Goal: Task Accomplishment & Management: Use online tool/utility

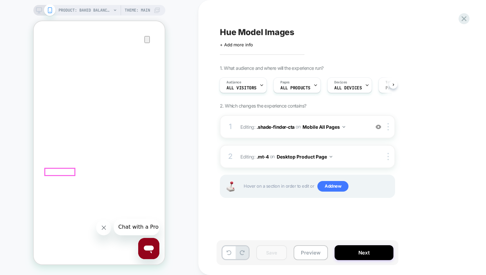
click at [308, 255] on button "Preview" at bounding box center [311, 252] width 34 height 15
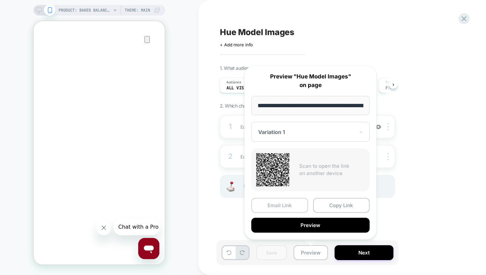
scroll to position [0, 188]
click at [342, 208] on button "Copy Link" at bounding box center [341, 205] width 57 height 15
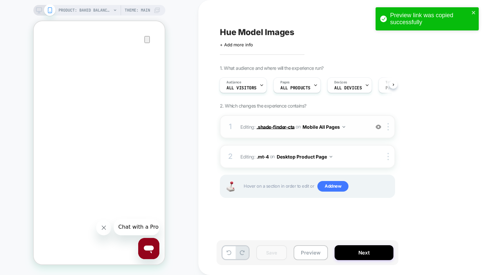
click at [275, 126] on span ".shade-finder-cta" at bounding box center [276, 127] width 38 height 6
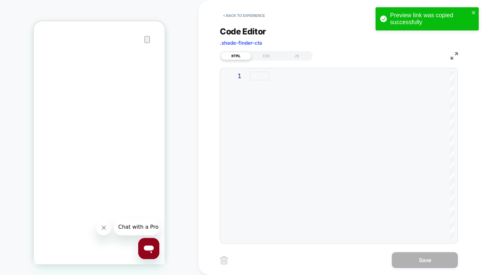
scroll to position [216, 0]
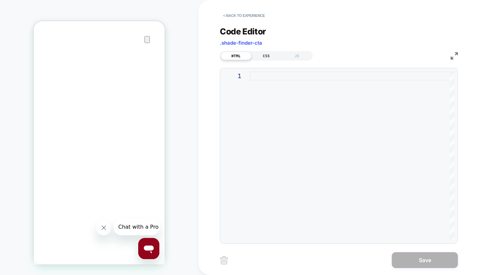
click at [263, 55] on div "CSS" at bounding box center [266, 56] width 30 height 8
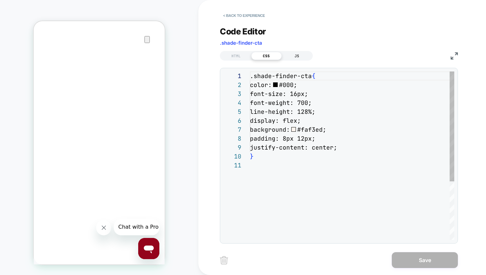
scroll to position [89, 0]
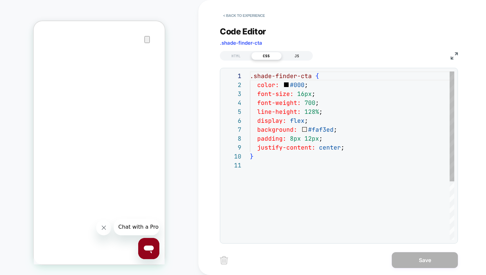
click at [294, 55] on div "JS" at bounding box center [297, 56] width 30 height 8
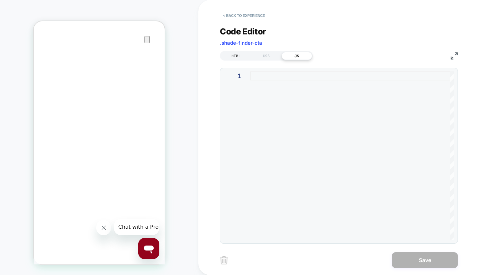
click at [239, 57] on div "HTML" at bounding box center [236, 56] width 30 height 8
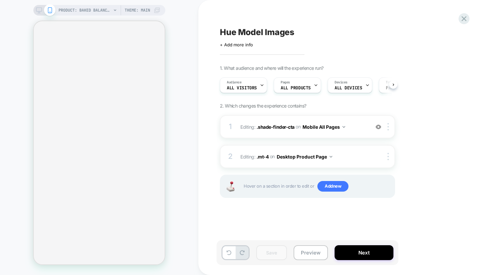
scroll to position [0, 0]
click at [40, 9] on icon at bounding box center [39, 10] width 6 height 6
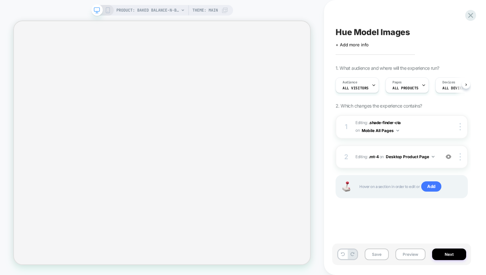
click at [111, 10] on div "PRODUCT: Baked Balance-n-Brighten Color Correcting Foundation Theme: MAIN" at bounding box center [162, 10] width 142 height 11
click at [109, 10] on icon at bounding box center [108, 10] width 6 height 6
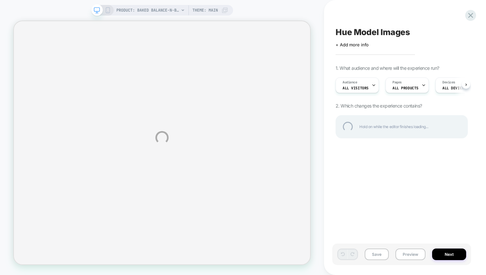
click at [106, 9] on div "PRODUCT: Baked Balance-n-Brighten Color Correcting Foundation PRODUCT: Baked Ba…" at bounding box center [243, 137] width 486 height 275
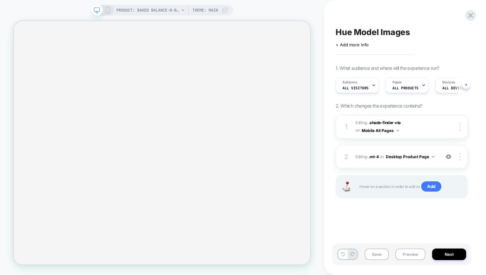
scroll to position [0, 0]
click at [109, 7] on icon at bounding box center [108, 10] width 6 height 6
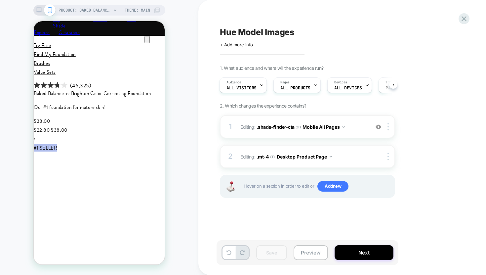
scroll to position [194, 0]
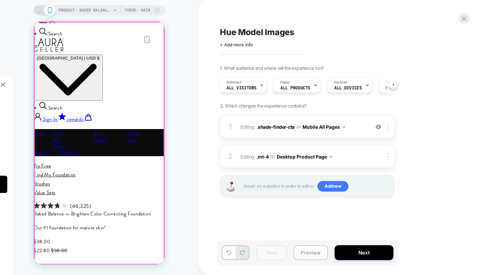
scroll to position [0, 0]
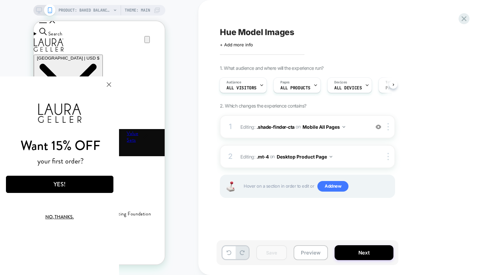
click at [119, 87] on html "Want 15% OFF your first order? YES! No, thanks. We've added your code to your c…" at bounding box center [59, 175] width 119 height 198
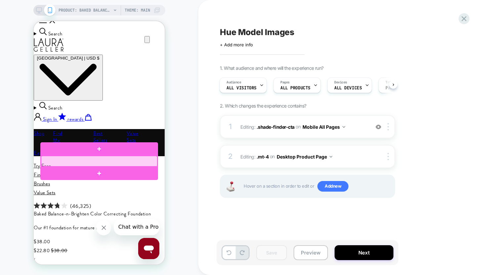
click at [155, 161] on div at bounding box center [99, 161] width 116 height 11
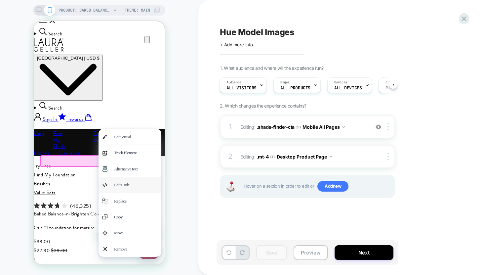
click at [139, 182] on div "Edit Code" at bounding box center [135, 185] width 43 height 8
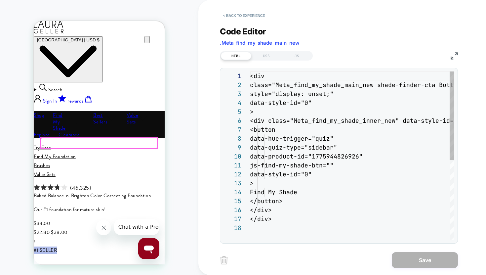
scroll to position [89, 0]
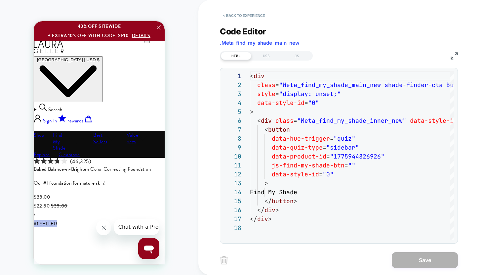
click at [254, 41] on span ".Meta_find_my_shade_main_new" at bounding box center [260, 43] width 80 height 6
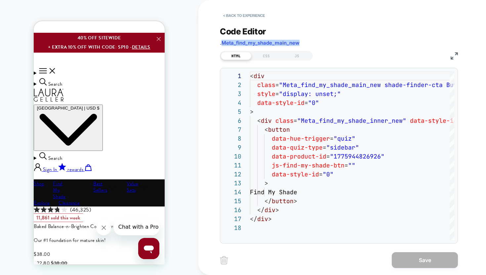
drag, startPoint x: 254, startPoint y: 41, endPoint x: 255, endPoint y: 45, distance: 4.1
click at [254, 41] on span ".Meta_find_my_shade_main_new" at bounding box center [260, 43] width 80 height 6
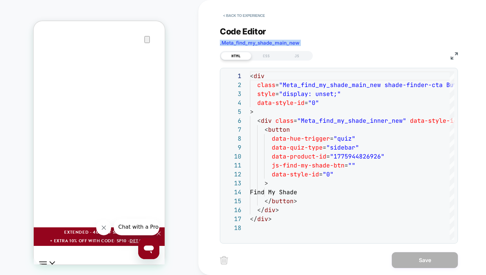
scroll to position [216, 0]
copy div ".Meta_find_my_shade_main_new HTML CSS JS"
click at [252, 15] on button "< Back to experience" at bounding box center [244, 15] width 48 height 11
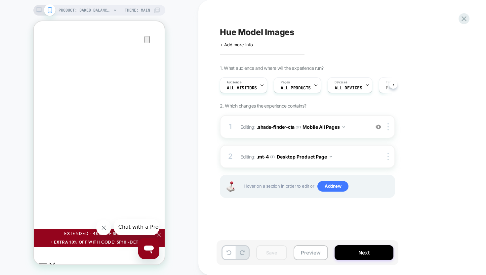
scroll to position [0, 0]
click at [266, 129] on span ".shade-finder-cta" at bounding box center [276, 127] width 38 height 6
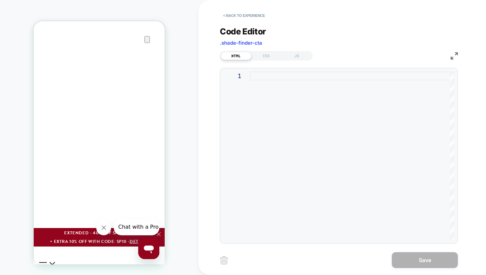
click at [246, 43] on span ".shade-finder-cta" at bounding box center [241, 43] width 42 height 6
click at [254, 76] on div at bounding box center [352, 155] width 204 height 168
click at [257, 53] on div "CSS" at bounding box center [266, 56] width 30 height 8
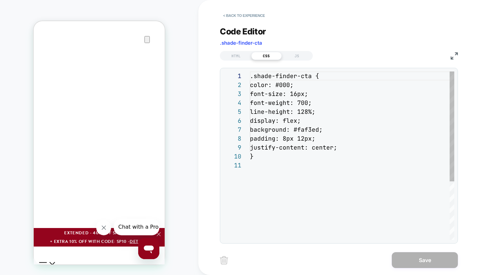
scroll to position [89, 0]
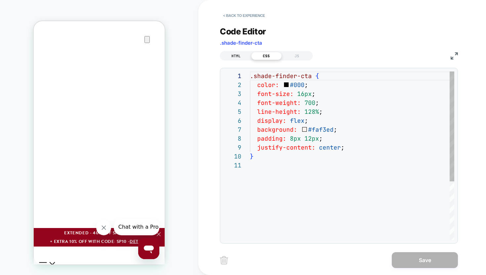
click at [241, 54] on div "HTML" at bounding box center [236, 56] width 30 height 8
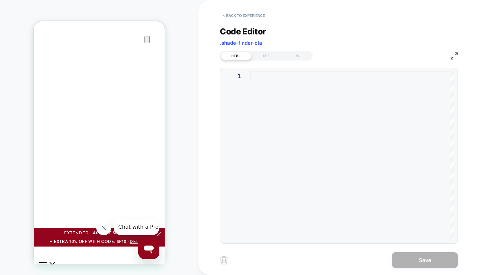
click at [260, 75] on div at bounding box center [352, 155] width 204 height 168
click at [234, 16] on button "< Back to experience" at bounding box center [244, 15] width 48 height 11
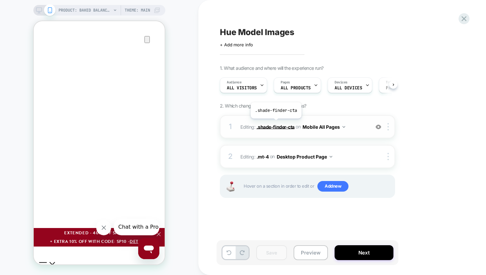
scroll to position [0, 0]
click at [275, 124] on span ".shade-finder-cta" at bounding box center [276, 127] width 38 height 6
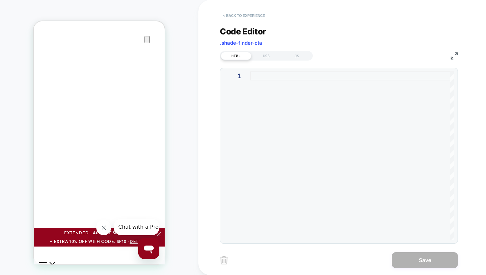
click at [239, 15] on button "< Back to experience" at bounding box center [244, 15] width 48 height 11
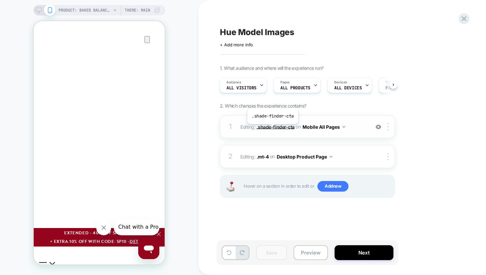
click at [272, 129] on span ".shade-finder-cta" at bounding box center [276, 127] width 38 height 6
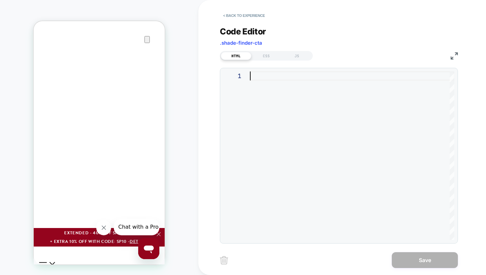
click at [271, 121] on div at bounding box center [352, 155] width 204 height 168
click at [238, 12] on button "< Back to experience" at bounding box center [244, 15] width 48 height 11
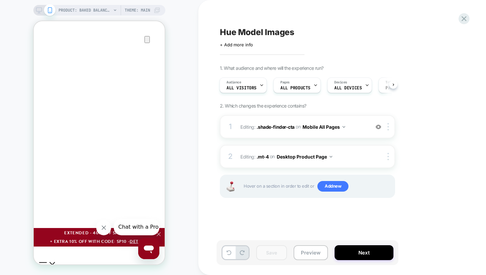
click at [35, 9] on div "PRODUCT: Baked Balance-n-Brighten Color Correcting Foundation Theme: MAIN" at bounding box center [99, 10] width 132 height 11
click at [37, 12] on icon at bounding box center [39, 10] width 6 height 6
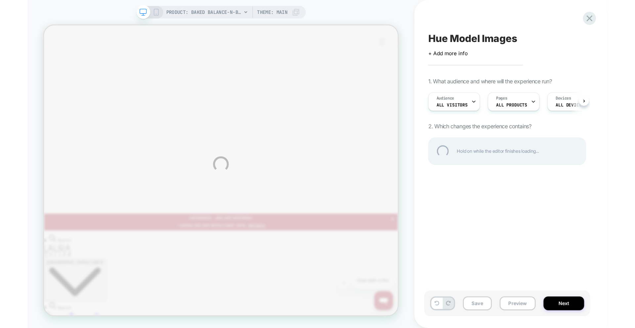
scroll to position [219, 0]
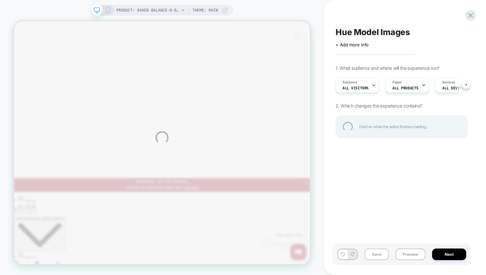
click at [358, 133] on div "PRODUCT: Baked Balance-n-Brighten Color Correcting Foundation PRODUCT: Baked Ba…" at bounding box center [243, 137] width 486 height 275
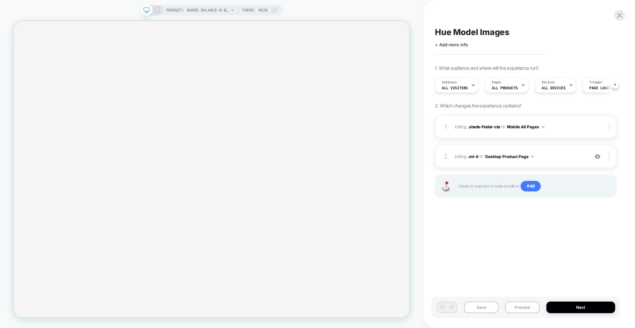
scroll to position [0, 0]
click at [157, 11] on icon at bounding box center [157, 10] width 6 height 6
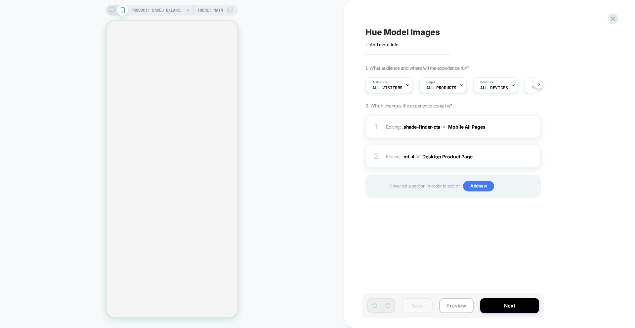
scroll to position [0, 0]
click at [417, 128] on span ".shade-finder-cta" at bounding box center [421, 127] width 38 height 6
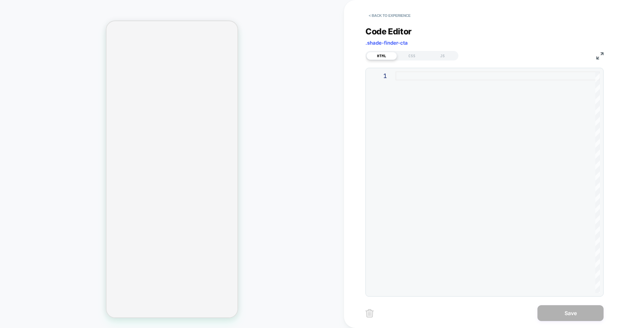
click at [412, 93] on div at bounding box center [497, 182] width 204 height 222
click at [595, 58] on div "HTML CSS JS" at bounding box center [484, 54] width 238 height 11
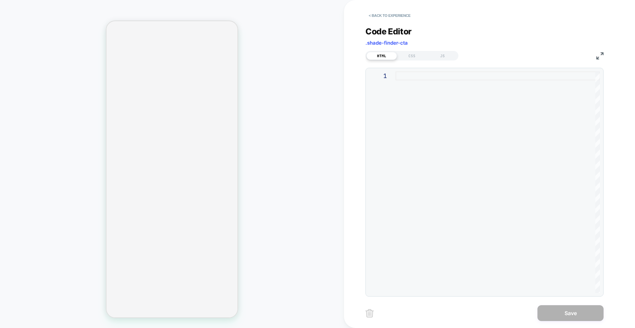
click at [597, 57] on img at bounding box center [599, 55] width 7 height 7
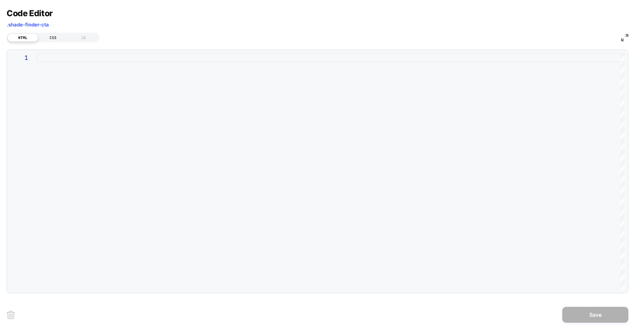
click at [57, 37] on div "CSS" at bounding box center [53, 38] width 30 height 8
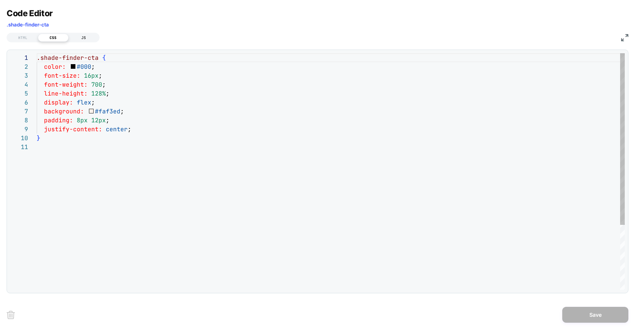
scroll to position [89, 0]
click at [81, 36] on div "JS" at bounding box center [83, 38] width 30 height 8
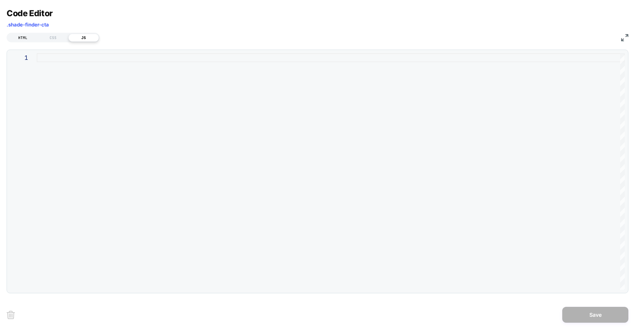
click at [33, 40] on div "HTML" at bounding box center [23, 38] width 30 height 8
click at [617, 38] on div "HTML CSS JS" at bounding box center [318, 36] width 622 height 11
click at [621, 38] on img at bounding box center [624, 37] width 7 height 7
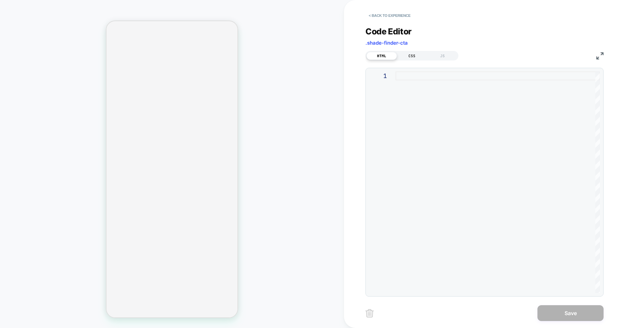
click at [413, 54] on div "CSS" at bounding box center [412, 56] width 30 height 8
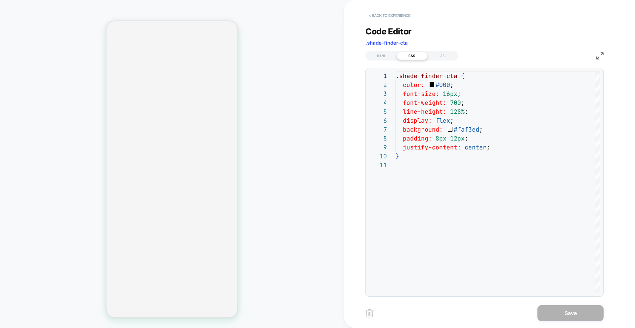
click at [390, 13] on button "< Back to experience" at bounding box center [389, 15] width 48 height 11
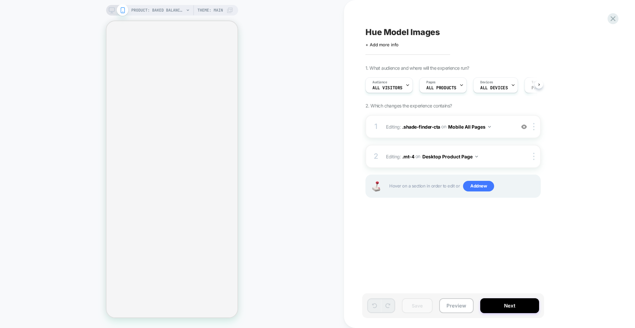
scroll to position [0, 0]
click at [522, 126] on img at bounding box center [524, 127] width 6 height 6
click at [525, 125] on img at bounding box center [524, 127] width 6 height 6
click at [522, 128] on img at bounding box center [524, 127] width 6 height 6
click at [524, 156] on div at bounding box center [528, 156] width 21 height 7
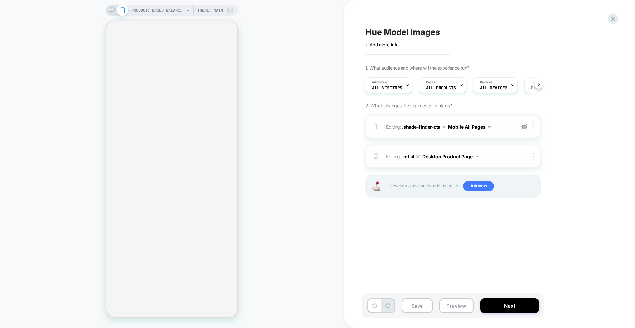
click at [524, 159] on div at bounding box center [528, 156] width 21 height 7
click at [410, 303] on button "Save" at bounding box center [417, 305] width 31 height 15
click at [416, 129] on span ".shade-finder-cta" at bounding box center [421, 127] width 38 height 6
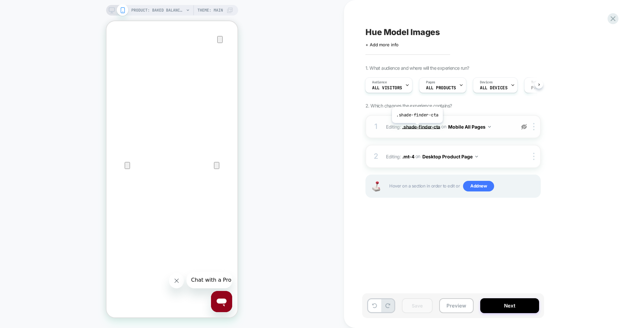
scroll to position [0, 0]
click at [417, 128] on span ".shade-finder-cta" at bounding box center [421, 127] width 38 height 6
click at [414, 128] on span ".shade-finder-cta" at bounding box center [421, 127] width 38 height 6
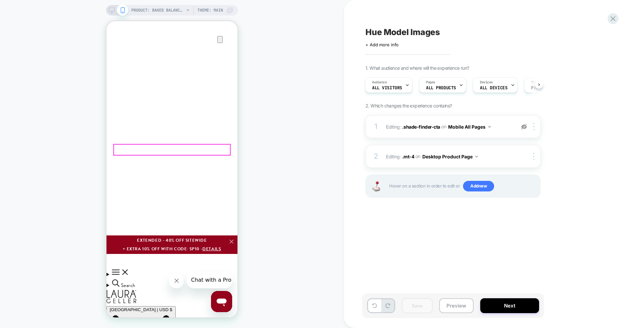
scroll to position [209, 0]
drag, startPoint x: 226, startPoint y: 147, endPoint x: 355, endPoint y: 170, distance: 130.9
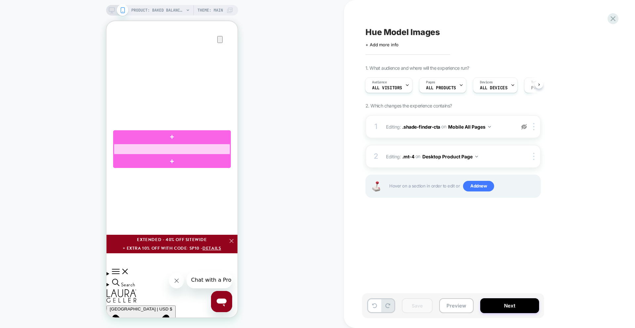
click at [223, 149] on div at bounding box center [172, 149] width 116 height 11
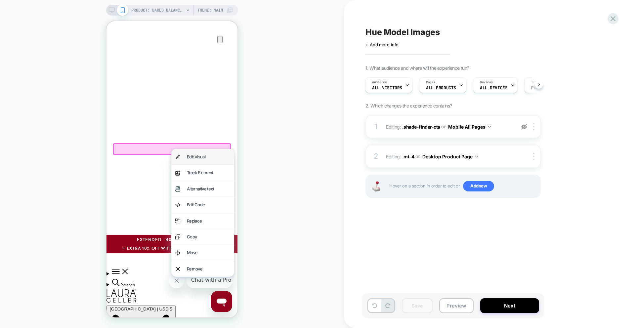
click at [209, 154] on div "Edit Visual" at bounding box center [208, 157] width 43 height 8
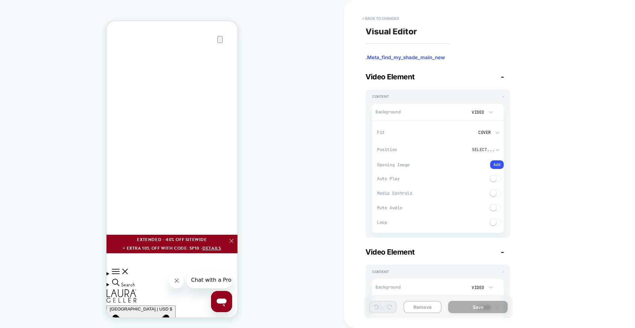
scroll to position [189, 0]
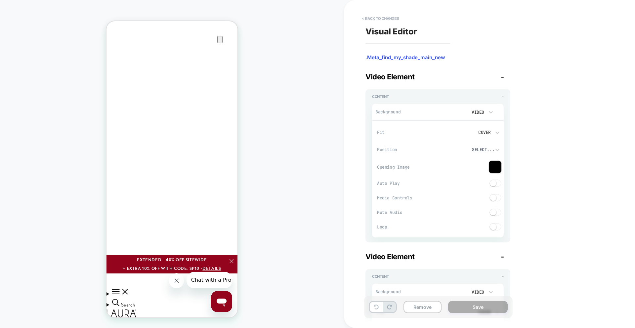
type textarea "*"
click at [384, 20] on button "< Back to changes" at bounding box center [381, 18] width 44 height 11
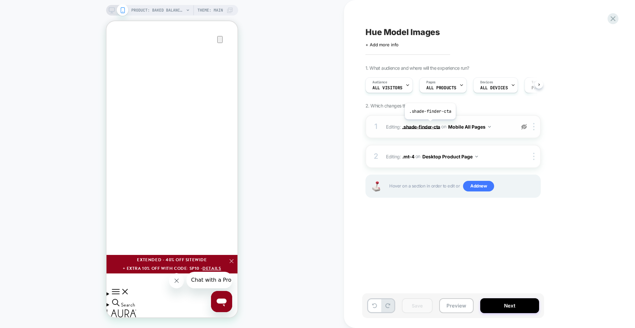
scroll to position [0, 0]
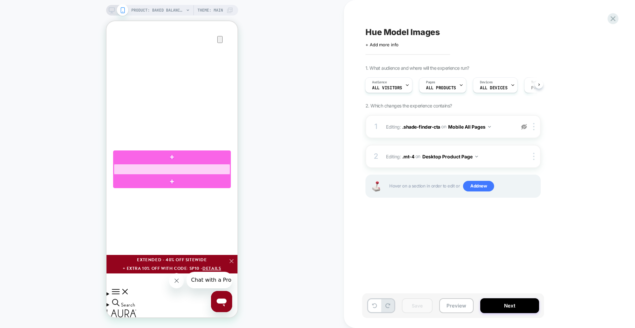
click at [227, 168] on div at bounding box center [172, 169] width 116 height 11
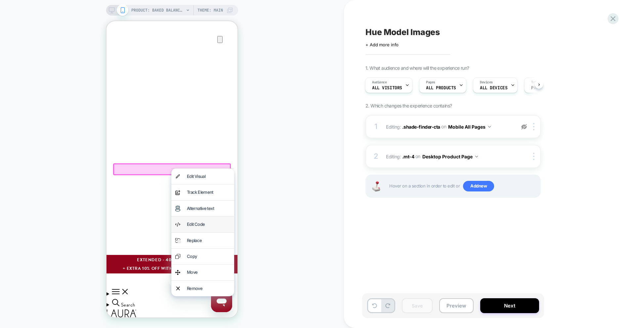
click at [202, 226] on div "Edit Code" at bounding box center [208, 225] width 43 height 8
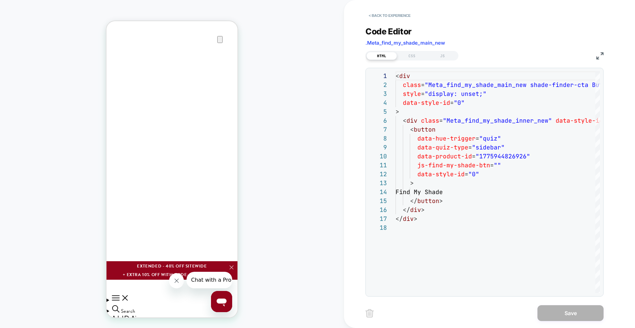
scroll to position [178, 0]
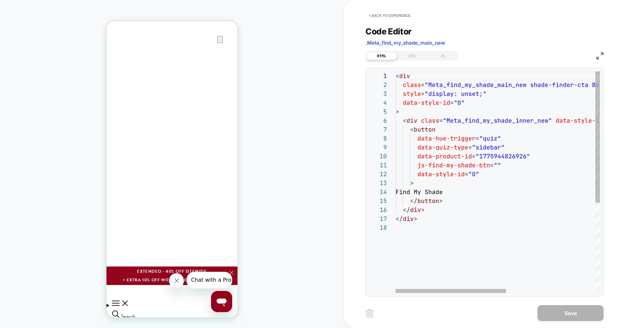
click at [465, 138] on div "< div class = "Meta_find_my_shade_main_new shade-finder-cta Butt on Button--sec…" at bounding box center [579, 257] width 369 height 373
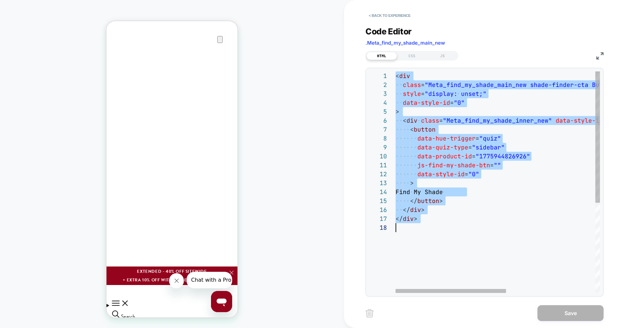
click at [475, 89] on div "< div class = "Meta_find_my_shade_main_new shade-finder-cta Butt on Button--sec…" at bounding box center [579, 257] width 369 height 373
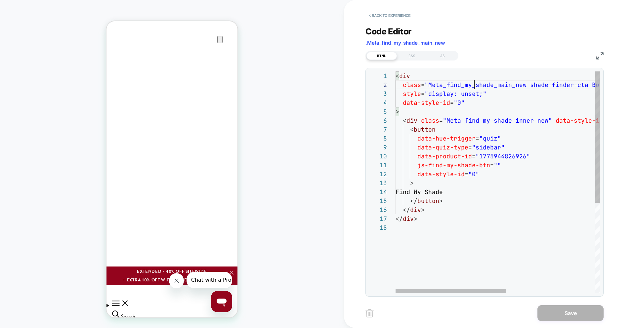
scroll to position [9, 79]
click at [475, 89] on div "< div class = "Meta_find_my_shade_main_new shade-finder-cta Butt on Button--sec…" at bounding box center [579, 257] width 369 height 373
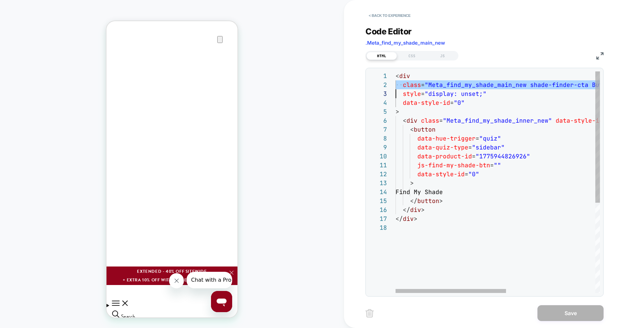
click at [475, 89] on div "< div class = "Meta_find_my_shade_main_new shade-finder-cta Butt on Button--sec…" at bounding box center [579, 257] width 369 height 373
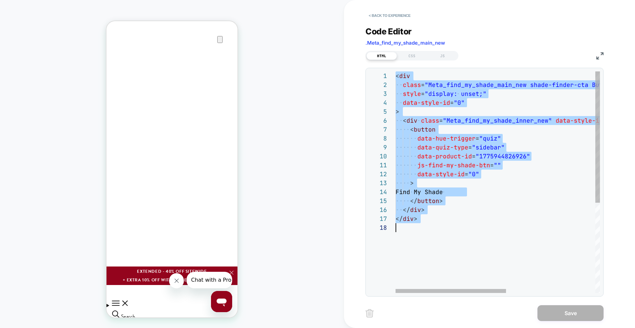
click at [475, 89] on div "< div class = "Meta_find_my_shade_main_new shade-finder-cta Butt on Button--sec…" at bounding box center [579, 257] width 369 height 373
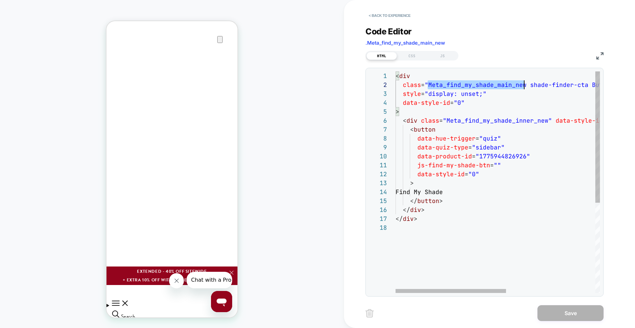
scroll to position [9, 129]
click at [475, 89] on div "< div class = "Meta_find_my_shade_main_new shade-finder-cta Butt on Button--sec…" at bounding box center [579, 257] width 369 height 373
click at [419, 95] on div "< div class = "Meta_find_my_shade_main_new shade-finder-cta Butt on Button--sec…" at bounding box center [579, 257] width 369 height 373
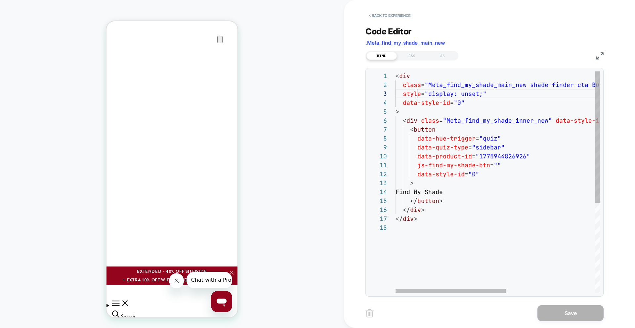
click at [419, 95] on div "< div class = "Meta_find_my_shade_main_new shade-finder-cta Butt on Button--sec…" at bounding box center [579, 257] width 369 height 373
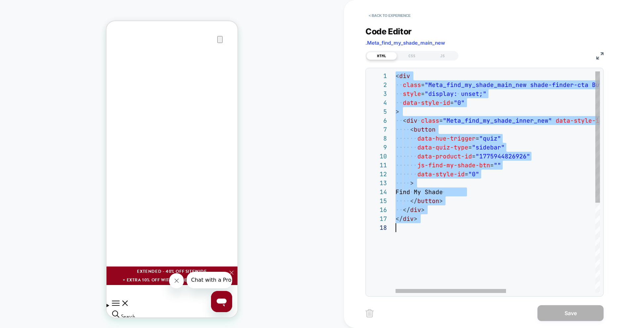
click at [419, 95] on div "< div class = "Meta_find_my_shade_main_new shade-finder-cta Butt on Button--sec…" at bounding box center [579, 257] width 369 height 373
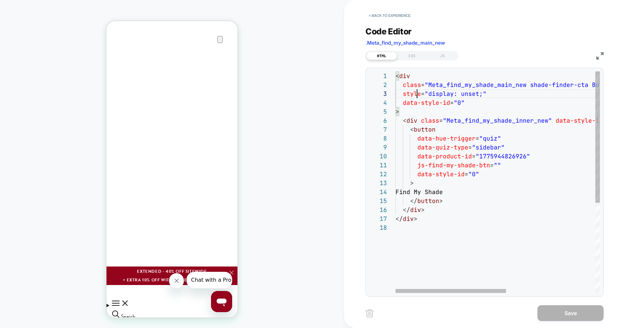
scroll to position [18, 21]
click at [468, 160] on div "</ div > </ div > Find My Shade </ button > < div class = "Meta_find_my_shade_i…" at bounding box center [579, 257] width 369 height 373
click at [468, 156] on div "</ div > </ div > Find My Shade </ button > < div class = "Meta_find_my_shade_i…" at bounding box center [579, 257] width 369 height 373
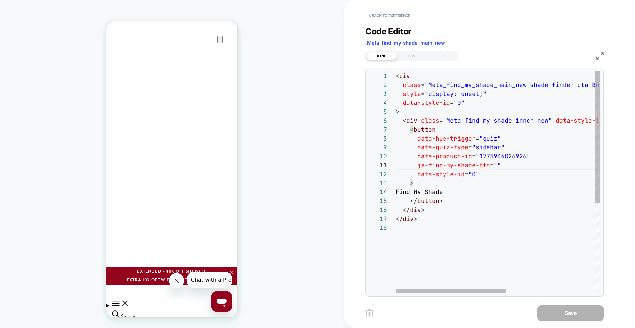
click at [518, 165] on div "</ div > </ div > Find My Shade </ button > < div class = "Meta_find_my_shade_i…" at bounding box center [579, 257] width 369 height 373
click at [511, 138] on div "</ div > </ div > Find My Shade </ button > < div class = "Meta_find_my_shade_i…" at bounding box center [579, 257] width 369 height 373
click at [511, 145] on div "</ div > </ div > Find My Shade </ button > < div class = "Meta_find_my_shade_i…" at bounding box center [579, 257] width 369 height 373
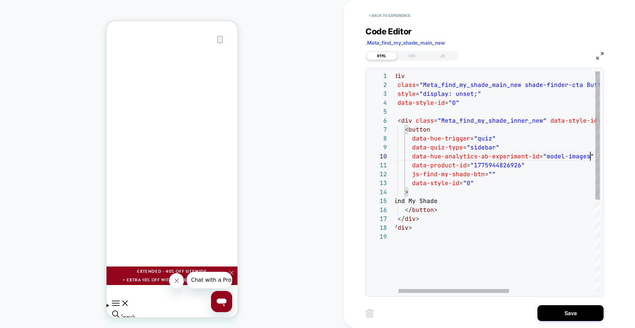
scroll to position [80, 200]
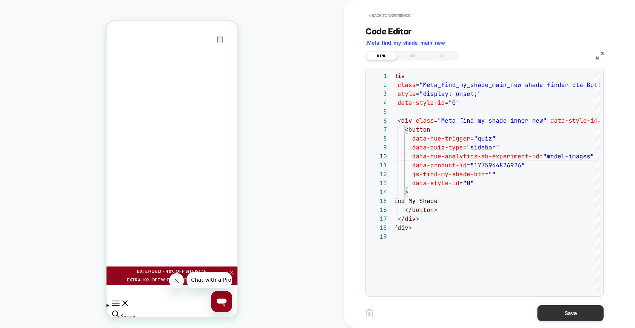
type textarea "**********"
click at [554, 310] on button "Save" at bounding box center [570, 313] width 66 height 16
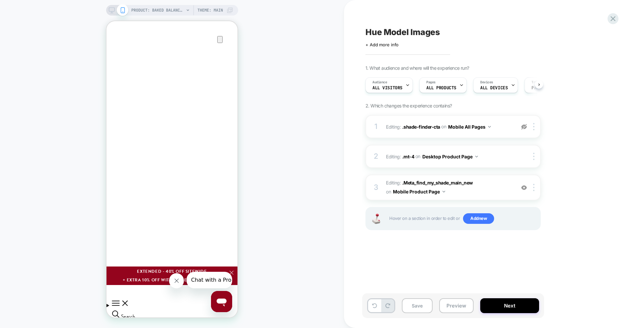
scroll to position [0, 0]
click at [430, 127] on span ".shade-finder-cta" at bounding box center [421, 127] width 38 height 6
click at [534, 127] on img at bounding box center [533, 126] width 1 height 7
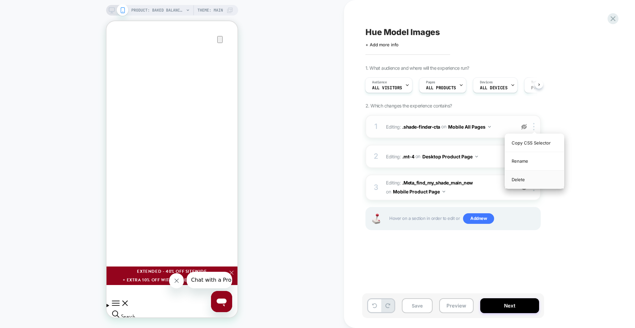
click at [517, 182] on div "Delete" at bounding box center [534, 180] width 59 height 18
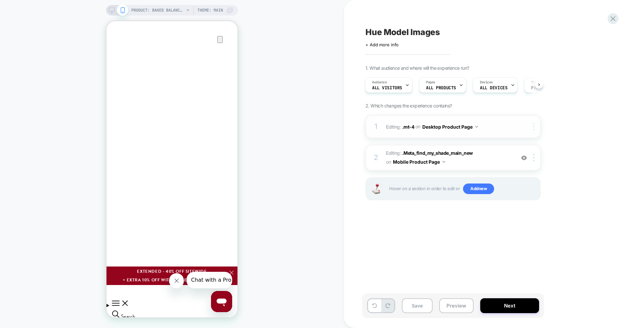
click at [535, 128] on div at bounding box center [534, 126] width 11 height 7
click at [535, 126] on div at bounding box center [534, 126] width 11 height 7
click at [524, 180] on div "Delete" at bounding box center [534, 180] width 59 height 18
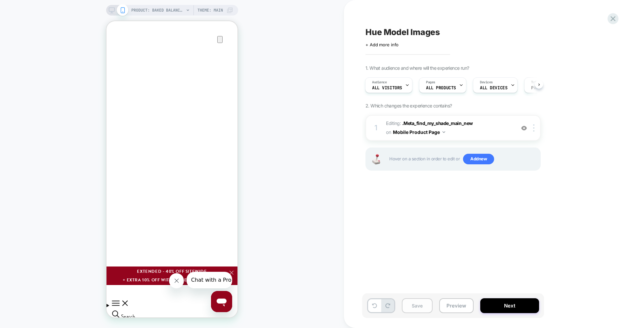
click at [425, 307] on button "Save" at bounding box center [417, 305] width 31 height 15
click at [113, 11] on icon at bounding box center [112, 10] width 6 height 6
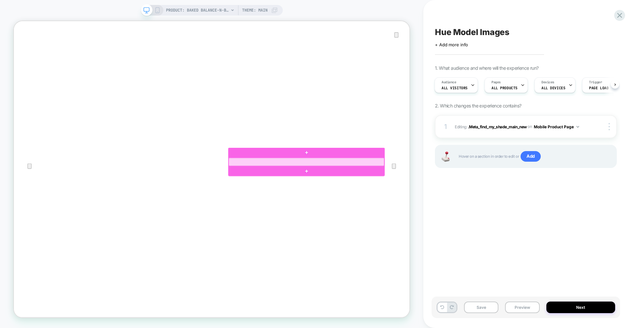
click at [504, 209] on div at bounding box center [403, 208] width 207 height 11
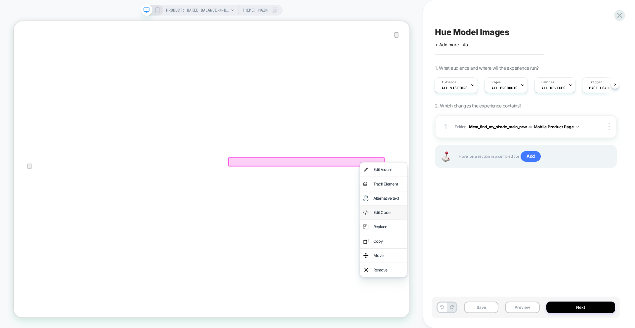
click at [506, 280] on div "Edit Code" at bounding box center [513, 276] width 40 height 10
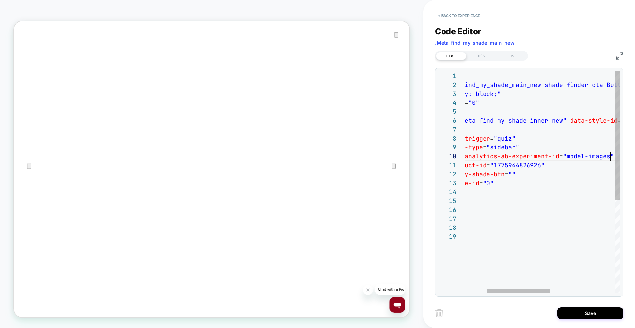
scroll to position [80, 21]
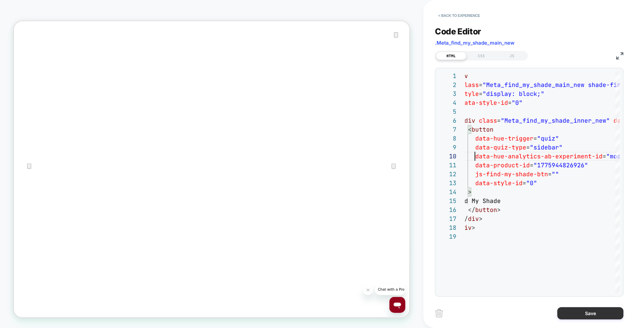
type textarea "**********"
click at [604, 309] on button "Save" at bounding box center [590, 313] width 66 height 12
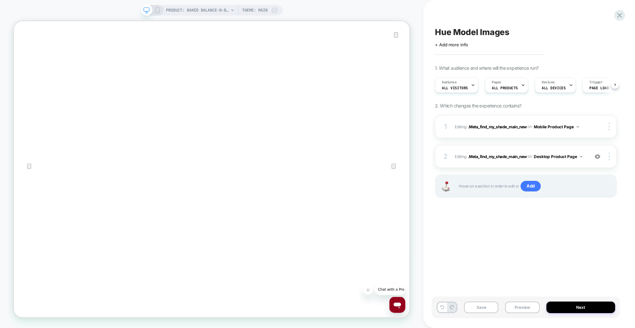
scroll to position [0, 0]
click at [488, 313] on button "Save" at bounding box center [481, 308] width 34 height 12
click at [521, 304] on button "Preview" at bounding box center [522, 308] width 34 height 12
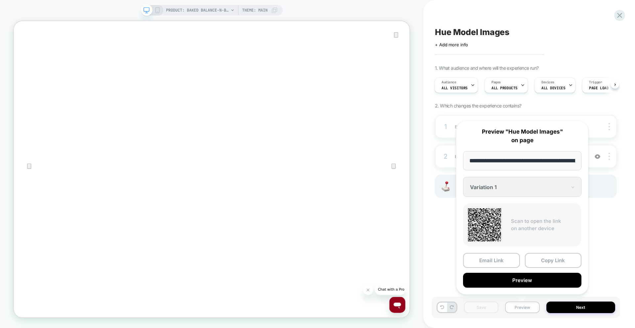
scroll to position [0, 188]
click at [548, 253] on button "Copy Link" at bounding box center [553, 260] width 57 height 15
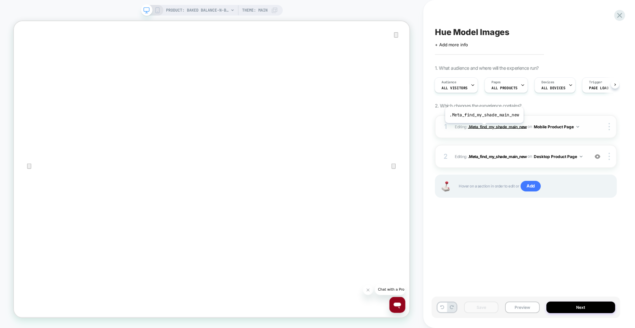
click at [483, 128] on span ".Meta_find_my_shade_main_new" at bounding box center [497, 126] width 59 height 5
click at [500, 157] on span ".Meta_find_my_shade_main_new" at bounding box center [497, 156] width 59 height 5
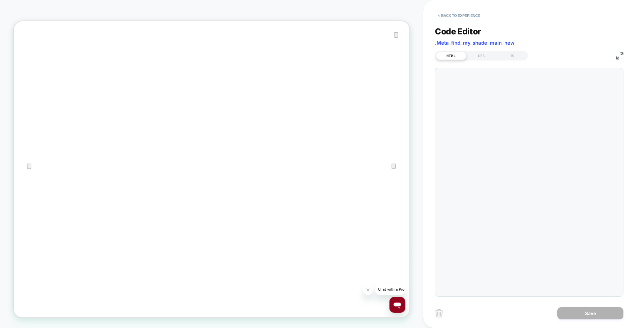
scroll to position [89, 0]
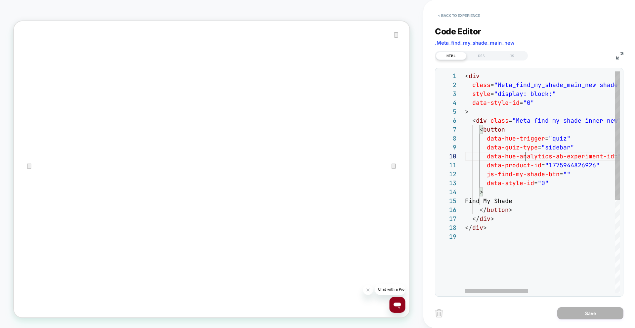
scroll to position [80, 86]
type textarea "**********"
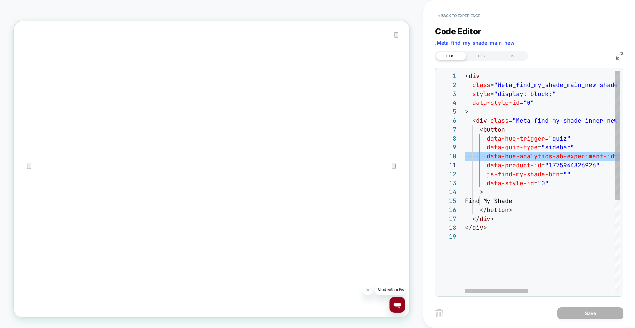
click at [476, 289] on div at bounding box center [496, 291] width 63 height 4
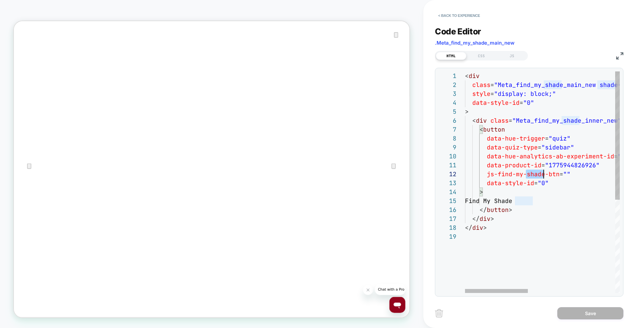
scroll to position [9, 79]
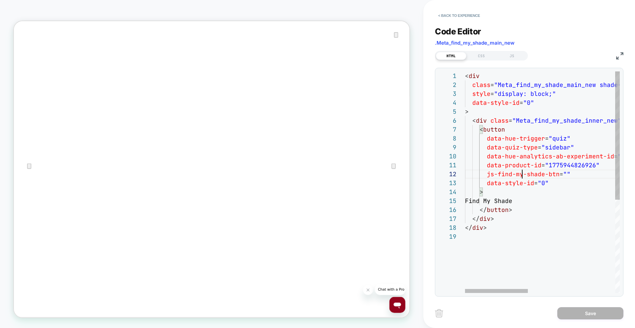
scroll to position [9, 61]
click at [462, 11] on button "< Back to experience" at bounding box center [459, 15] width 48 height 11
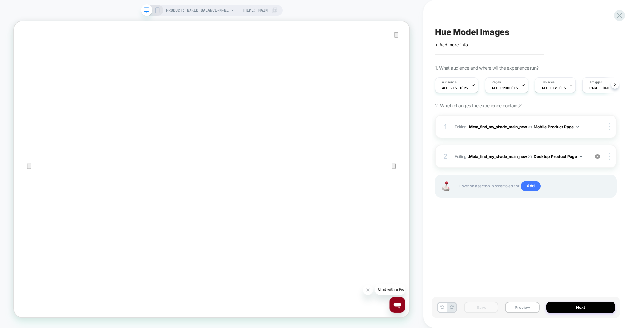
scroll to position [0, 0]
click at [518, 311] on button "Preview" at bounding box center [522, 308] width 34 height 12
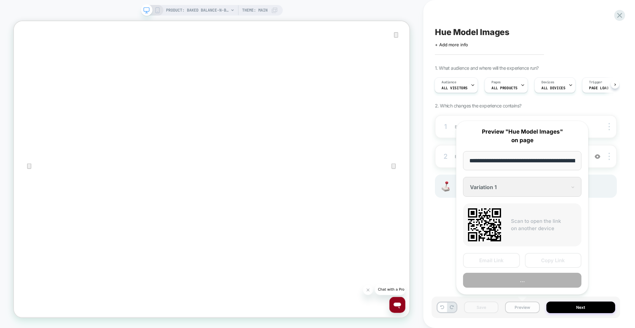
scroll to position [0, 188]
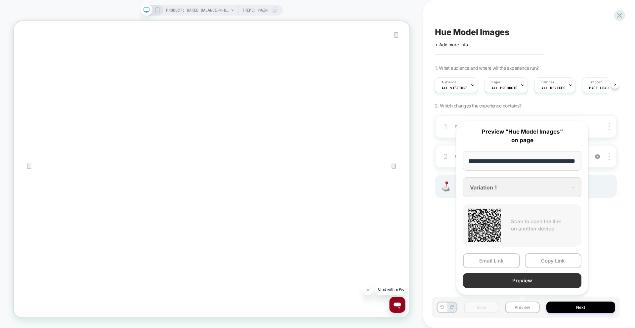
click at [521, 279] on button "Preview" at bounding box center [522, 280] width 118 height 15
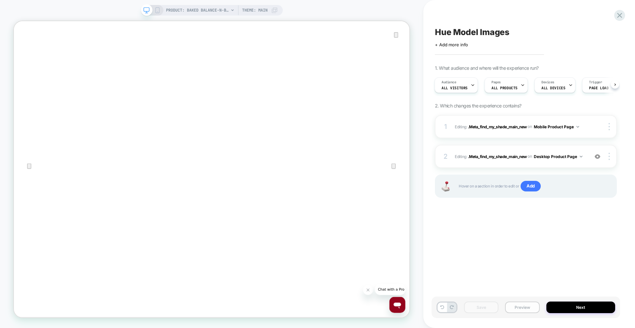
click at [522, 309] on button "Preview" at bounding box center [522, 308] width 34 height 12
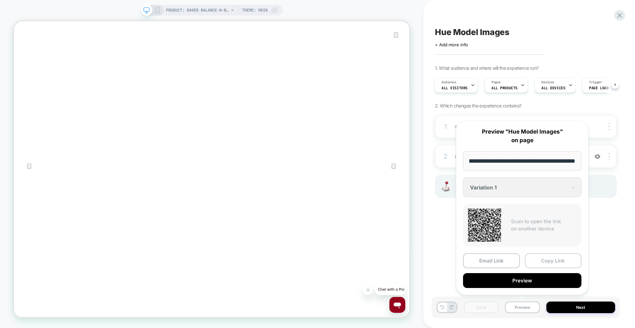
click at [546, 262] on button "Copy Link" at bounding box center [553, 260] width 57 height 15
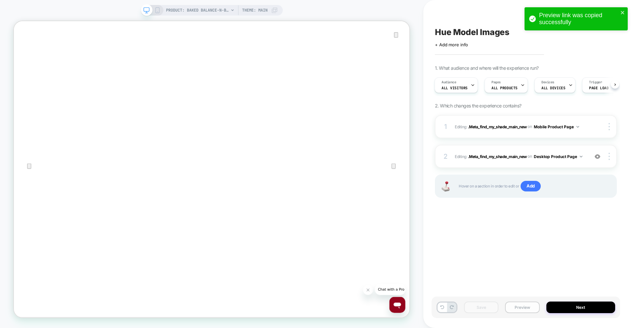
click at [518, 307] on button "Preview" at bounding box center [522, 308] width 34 height 12
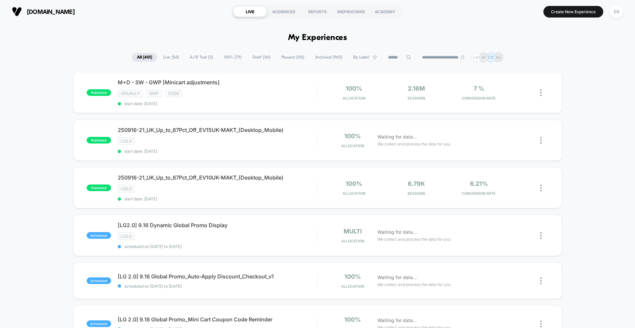
click at [191, 58] on span "A/B Test ( 5 )" at bounding box center [201, 57] width 33 height 9
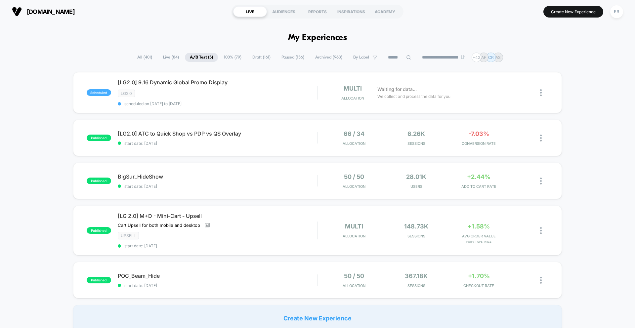
click at [441, 60] on select "**********" at bounding box center [444, 57] width 54 height 4
click at [417, 55] on select "**********" at bounding box center [444, 57] width 54 height 4
click at [292, 60] on span "Paused ( 156 )" at bounding box center [292, 57] width 33 height 9
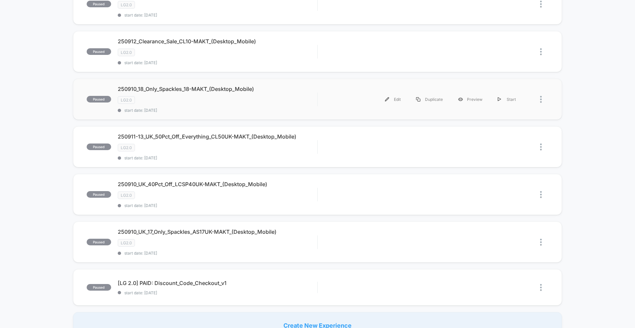
scroll to position [530, 0]
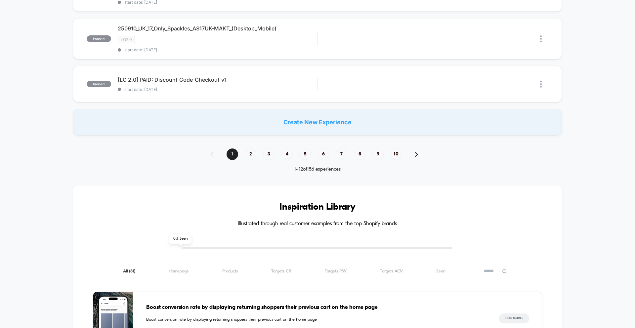
click at [259, 154] on div "1 2 3 4 5 6 7 8 9 10" at bounding box center [318, 154] width 228 height 12
click at [253, 154] on span "2" at bounding box center [251, 154] width 12 height 12
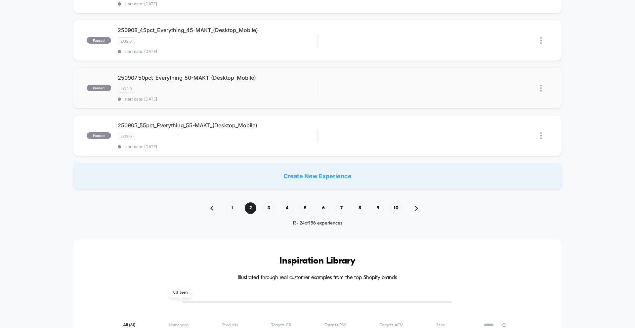
scroll to position [443, 0]
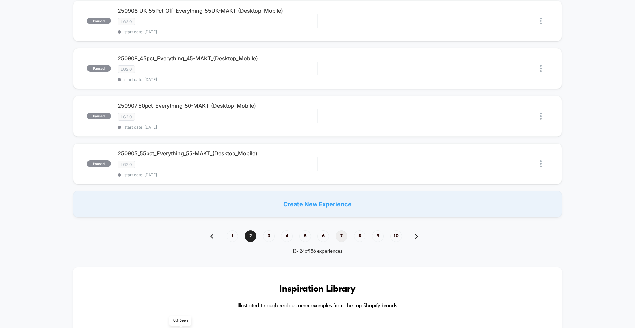
click at [346, 237] on span "7" at bounding box center [342, 236] width 12 height 12
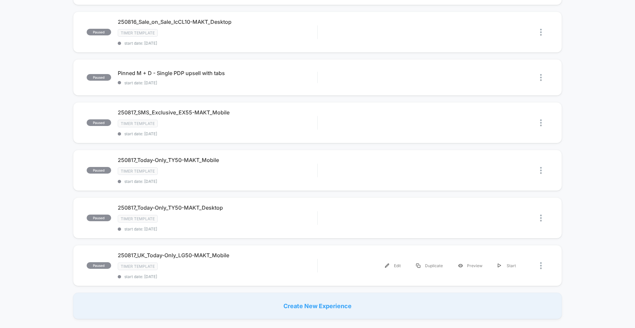
scroll to position [457, 0]
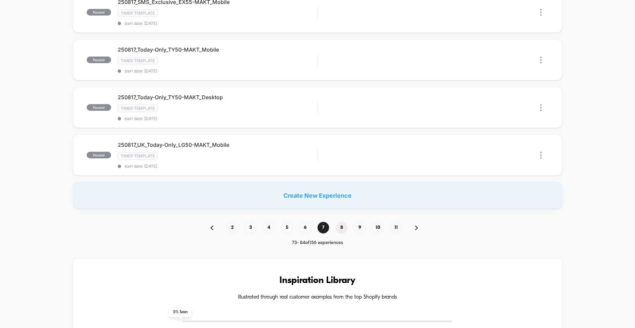
click at [343, 224] on span "8" at bounding box center [342, 228] width 12 height 12
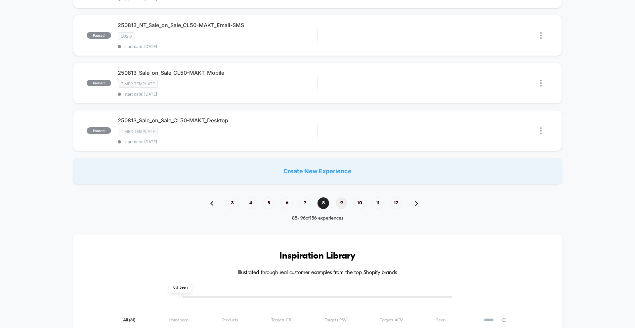
click at [339, 204] on span "9" at bounding box center [342, 203] width 12 height 12
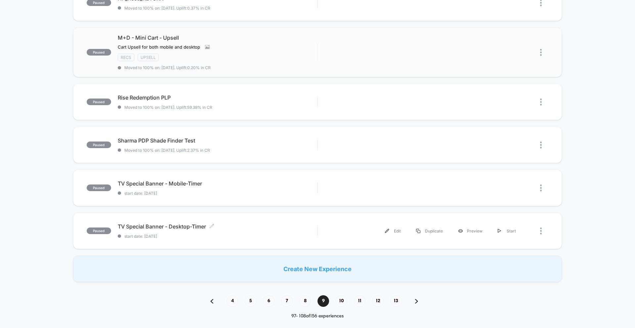
scroll to position [386, 0]
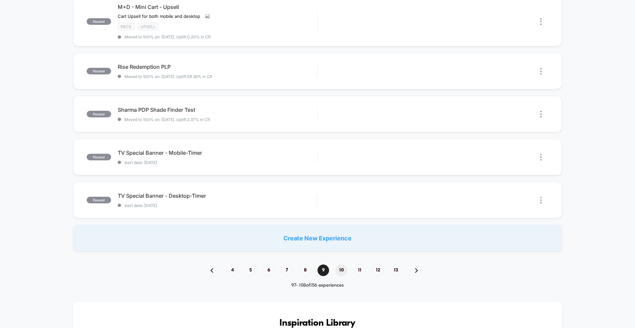
click at [338, 273] on span "10" at bounding box center [342, 271] width 12 height 12
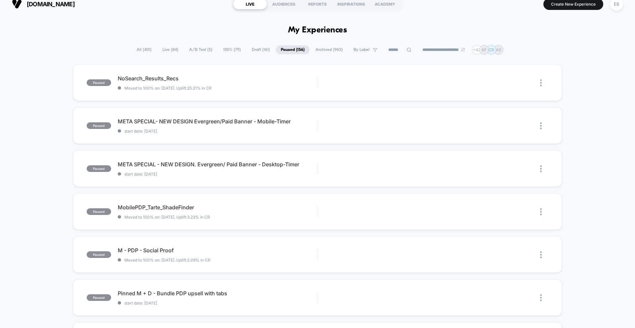
scroll to position [0, 0]
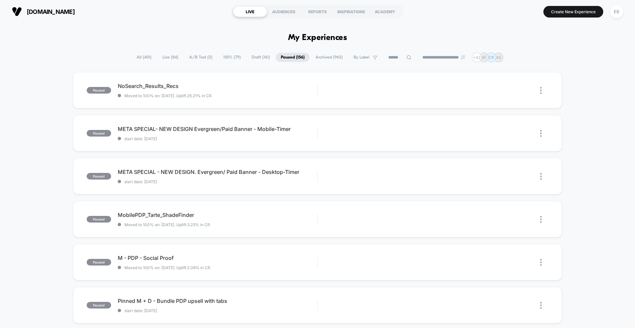
click at [333, 59] on span "Archived ( 963 )" at bounding box center [329, 57] width 37 height 9
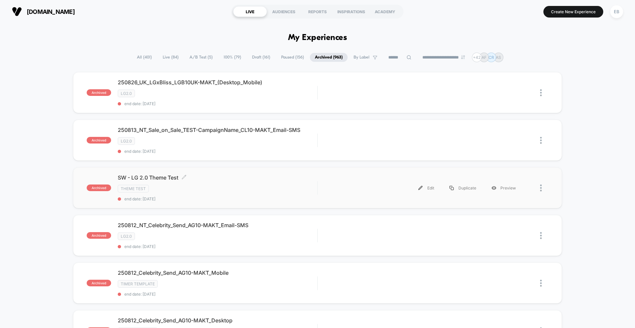
click at [206, 184] on div "SW - LG 2.0 Theme Test Click to edit experience details Click to edit experienc…" at bounding box center [217, 187] width 199 height 27
